Goal: Task Accomplishment & Management: Manage account settings

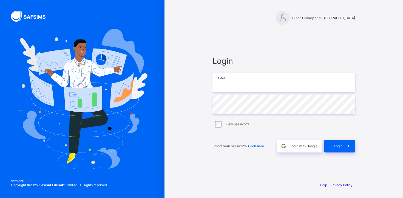
click at [246, 85] on input "email" at bounding box center [284, 82] width 143 height 19
type input "**********"
click at [340, 145] on span "Login" at bounding box center [338, 146] width 9 height 4
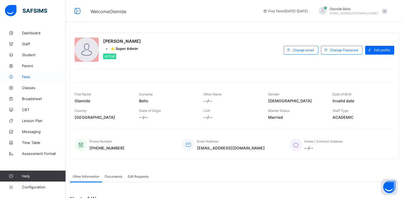
click at [29, 76] on span "Fees" at bounding box center [44, 77] width 44 height 4
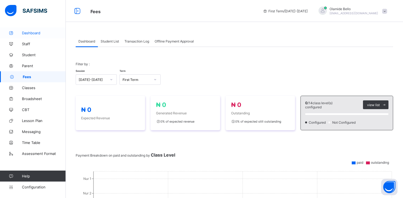
click at [33, 32] on span "Dashboard" at bounding box center [44, 33] width 44 height 4
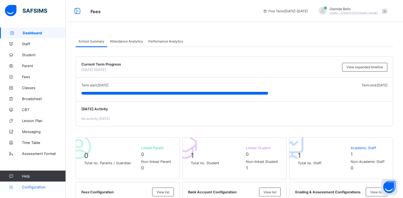
click at [36, 186] on span "Configuration" at bounding box center [44, 187] width 44 height 4
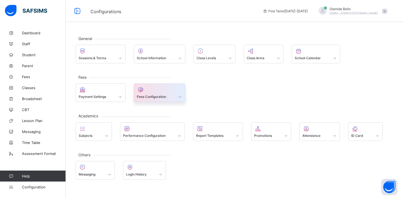
click at [146, 94] on span at bounding box center [160, 93] width 46 height 1
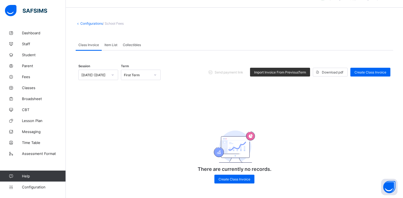
scroll to position [16, 0]
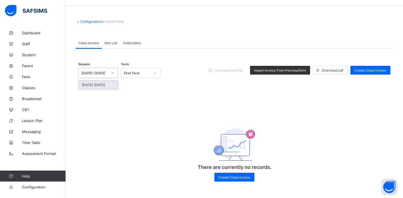
click at [116, 75] on div at bounding box center [112, 73] width 9 height 9
click at [132, 75] on div "First Term" at bounding box center [135, 73] width 29 height 8
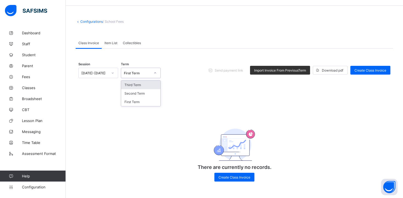
click at [184, 86] on div "Session [DATE]-[DATE] Term option Third Term focused, 1 of 3. 3 results availab…" at bounding box center [234, 122] width 312 height 130
click at [231, 70] on span "Send payment link" at bounding box center [229, 70] width 29 height 4
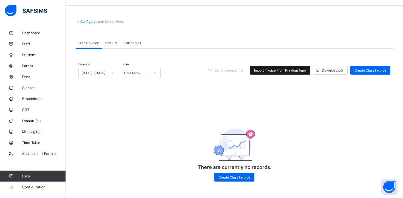
click at [257, 69] on span "Import Invoice From Previous Term" at bounding box center [280, 70] width 52 height 4
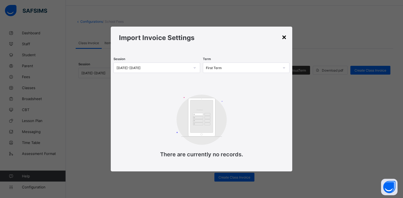
click at [283, 37] on div "×" at bounding box center [284, 36] width 5 height 9
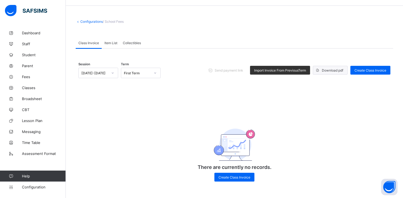
click at [318, 70] on icon at bounding box center [318, 71] width 4 height 4
click at [363, 72] on div "Create Class Invoice" at bounding box center [371, 70] width 40 height 9
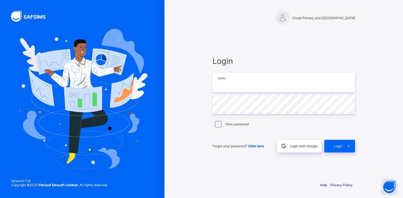
click at [247, 81] on input "email" at bounding box center [284, 82] width 143 height 19
type input "**********"
click at [341, 147] on span "Login" at bounding box center [338, 146] width 9 height 4
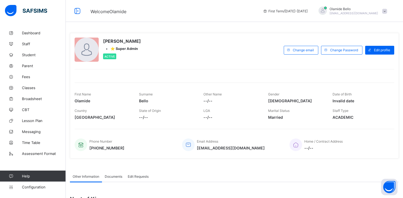
click at [302, 9] on span "First Term / [DATE]-[DATE]" at bounding box center [285, 11] width 45 height 4
click at [32, 34] on span "Dashboard" at bounding box center [44, 33] width 44 height 4
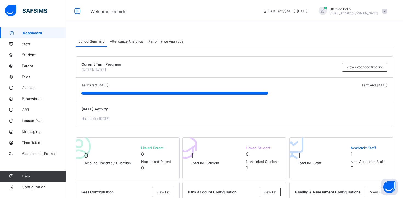
click at [268, 11] on icon at bounding box center [265, 11] width 5 height 4
click at [130, 40] on span "Attendance Analytics" at bounding box center [126, 41] width 33 height 4
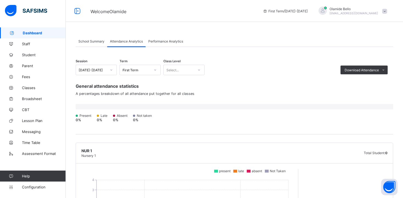
click at [171, 42] on span "Performance Analytics" at bounding box center [165, 41] width 35 height 4
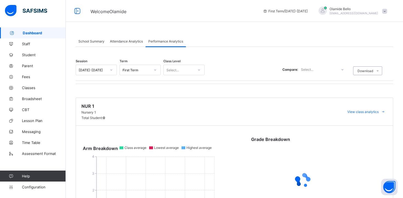
click at [95, 38] on div "School Summary" at bounding box center [92, 41] width 32 height 11
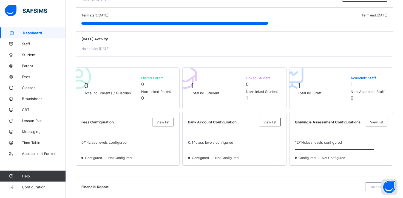
scroll to position [70, 0]
click at [266, 123] on span "View list" at bounding box center [270, 122] width 13 height 4
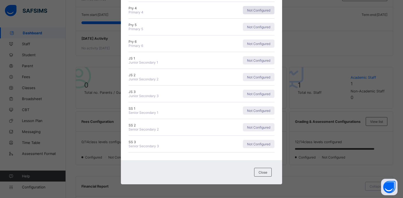
scroll to position [0, 0]
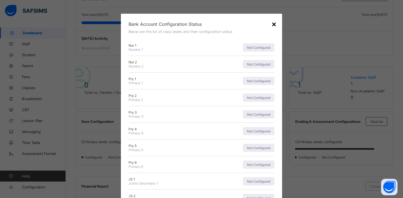
click at [273, 22] on div "×" at bounding box center [274, 23] width 5 height 9
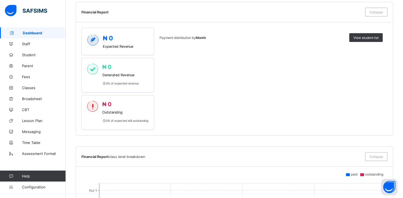
scroll to position [248, 0]
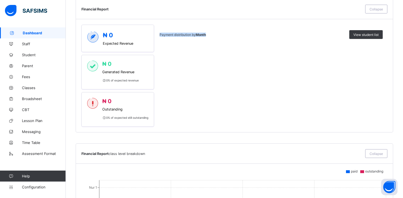
drag, startPoint x: 210, startPoint y: 34, endPoint x: 160, endPoint y: 33, distance: 49.4
click at [160, 33] on div "Payment distribution by Month" at bounding box center [253, 35] width 187 height 4
click at [210, 73] on div "Payment distribution by Month View student list" at bounding box center [272, 76] width 224 height 102
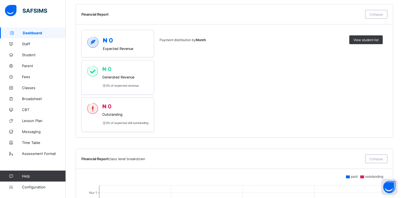
scroll to position [0, 0]
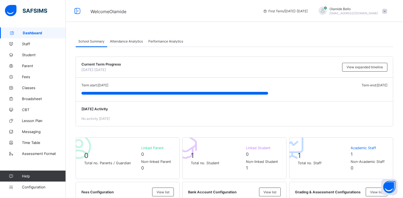
click at [129, 42] on span "Attendance Analytics" at bounding box center [126, 41] width 33 height 4
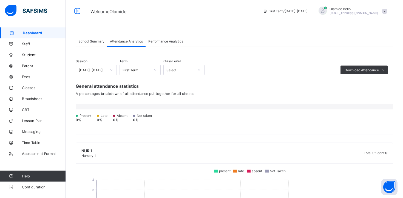
click at [169, 41] on span "Performance Analytics" at bounding box center [165, 41] width 35 height 4
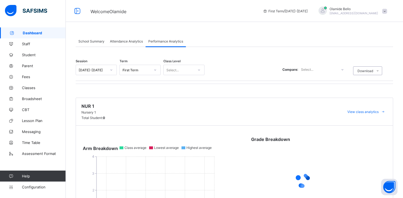
click at [99, 39] on span "School Summary" at bounding box center [91, 41] width 26 height 4
